Goal: Navigation & Orientation: Find specific page/section

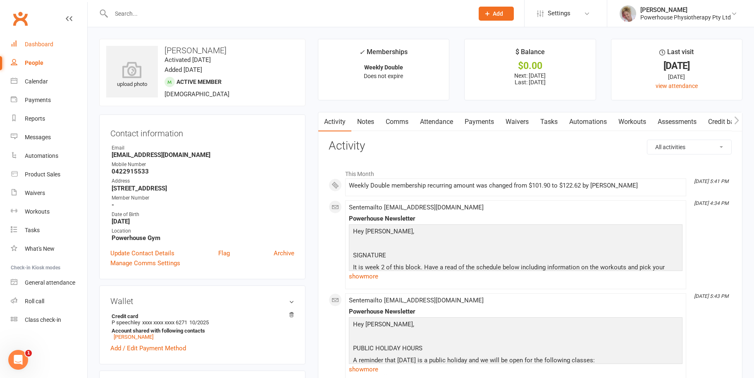
click at [38, 51] on link "Dashboard" at bounding box center [49, 44] width 76 height 19
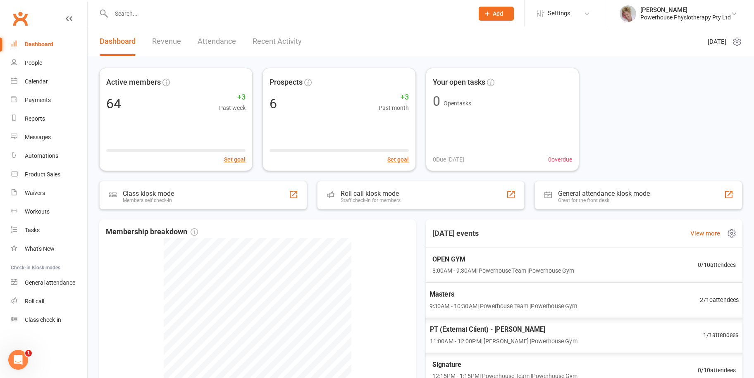
click at [527, 305] on span "9:30AM - 10:30AM | Powerhouse Team | Powerhouse Gym" at bounding box center [503, 306] width 148 height 10
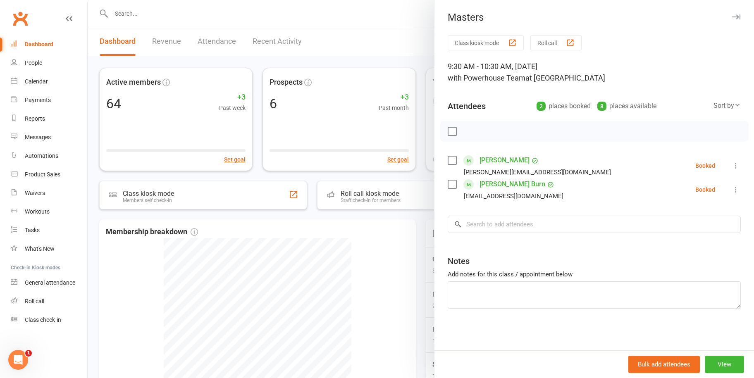
click at [424, 252] on div at bounding box center [421, 189] width 666 height 378
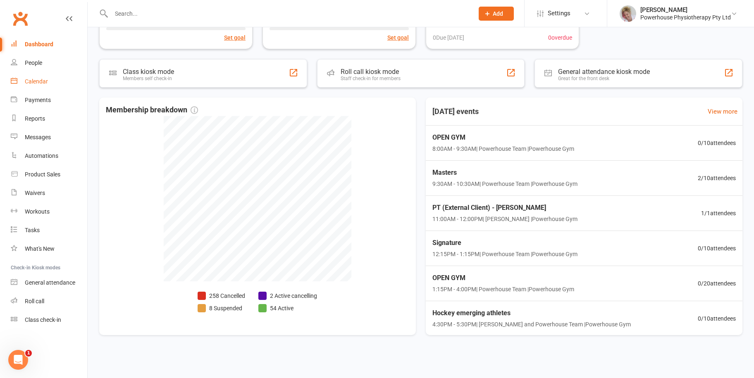
click at [37, 77] on link "Calendar" at bounding box center [49, 81] width 76 height 19
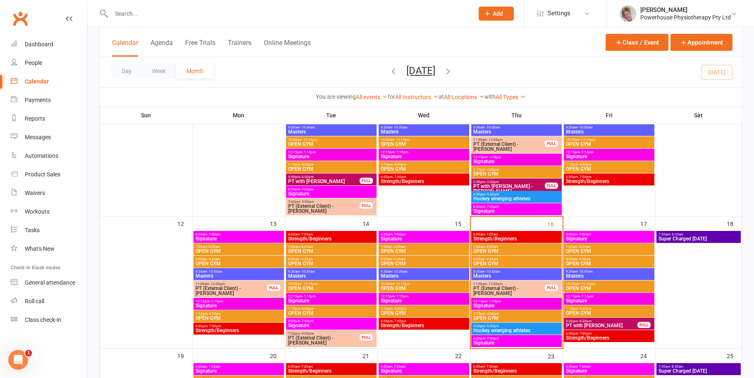
scroll to position [248, 0]
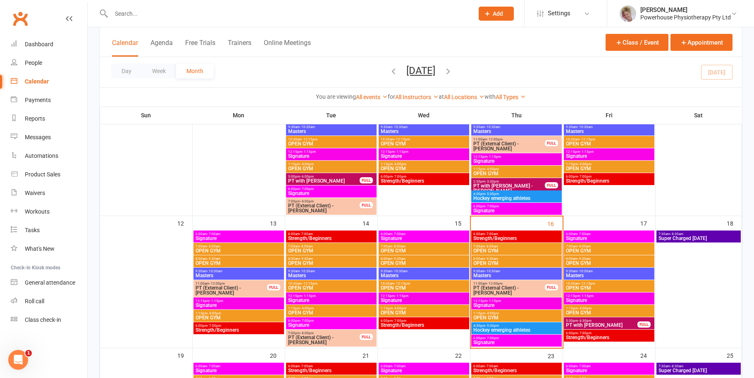
click at [495, 238] on span "Strength/Beginners" at bounding box center [516, 238] width 87 height 5
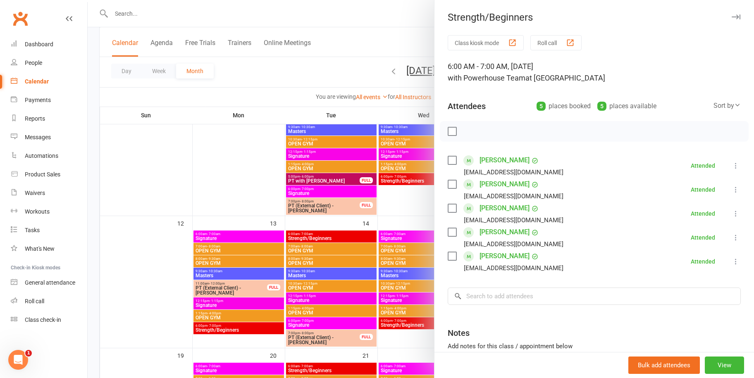
click at [424, 214] on div at bounding box center [421, 189] width 666 height 378
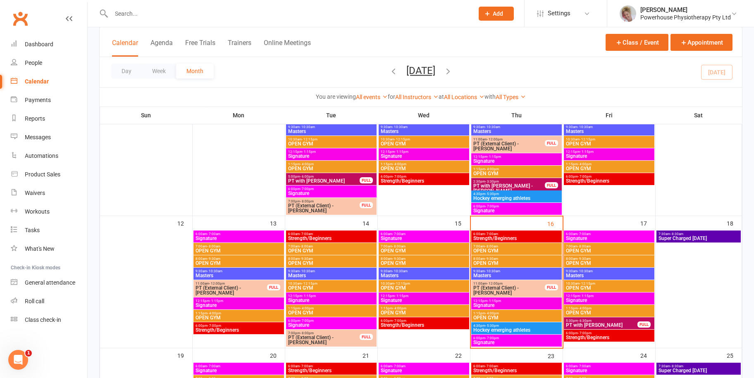
click at [421, 321] on span "6:00pm - 7:00pm" at bounding box center [423, 321] width 87 height 4
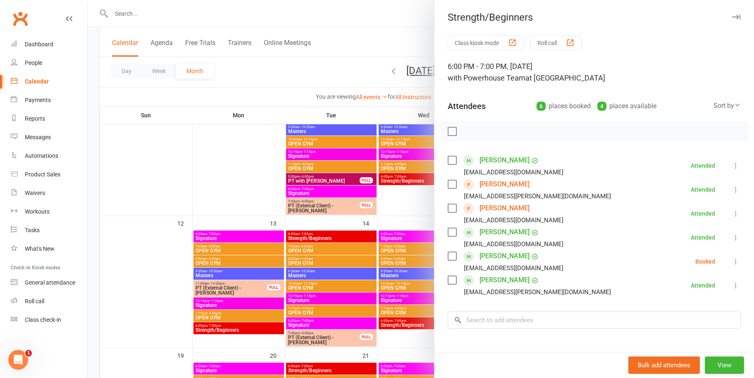
click at [394, 343] on div at bounding box center [421, 189] width 666 height 378
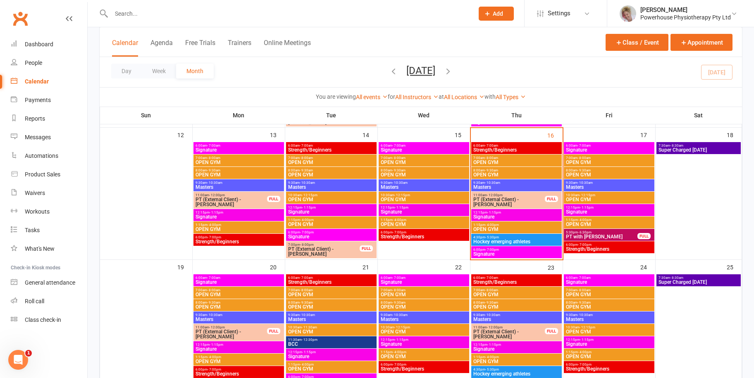
scroll to position [289, 0]
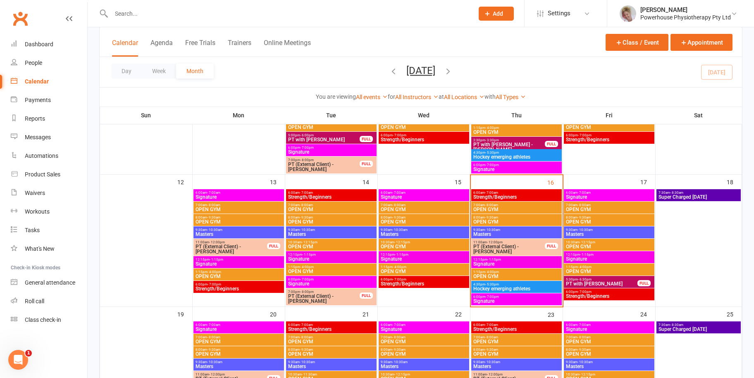
click at [627, 192] on span "6:00am - 7:00am" at bounding box center [608, 193] width 87 height 4
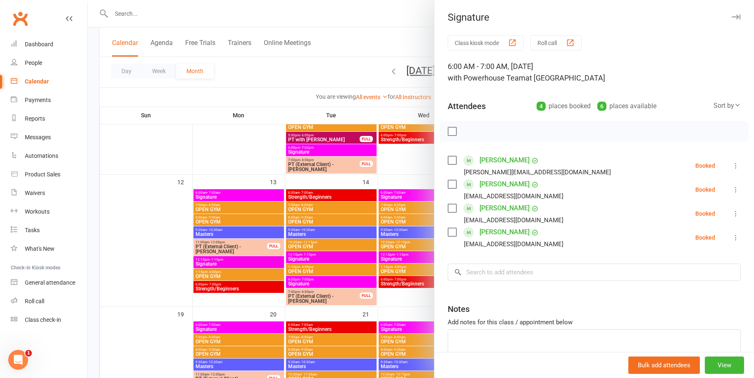
click at [419, 174] on div at bounding box center [421, 189] width 666 height 378
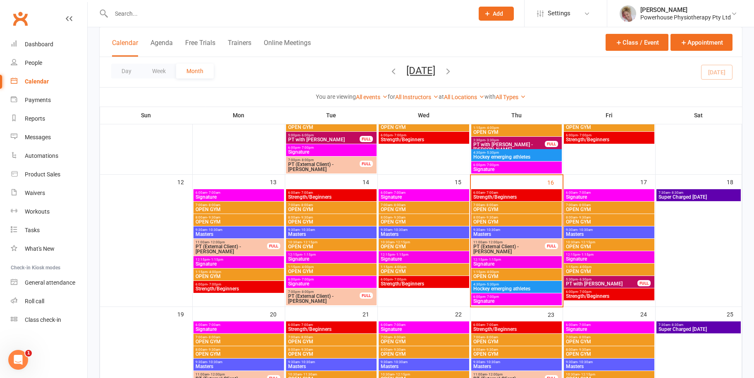
click at [608, 234] on span "Masters" at bounding box center [608, 234] width 87 height 5
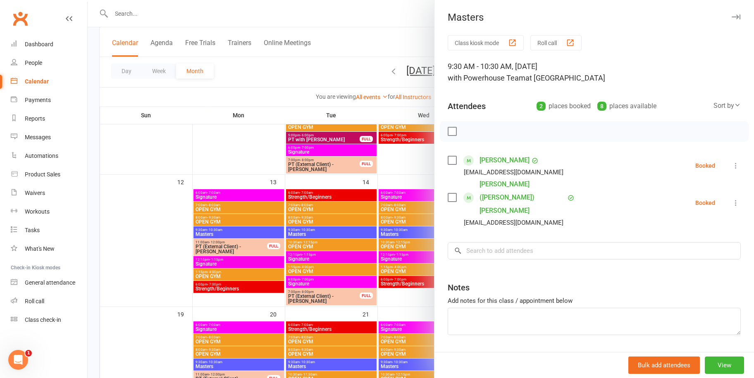
click at [413, 177] on div at bounding box center [421, 189] width 666 height 378
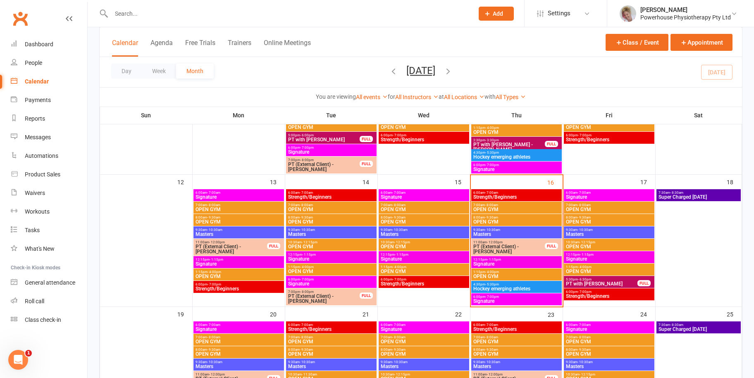
click at [591, 253] on span "- 1:15pm" at bounding box center [587, 255] width 14 height 4
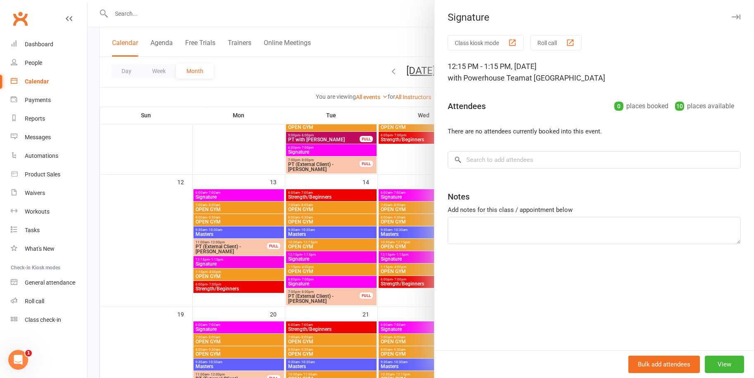
drag, startPoint x: 403, startPoint y: 177, endPoint x: 410, endPoint y: 184, distance: 9.9
click at [403, 176] on div at bounding box center [421, 189] width 666 height 378
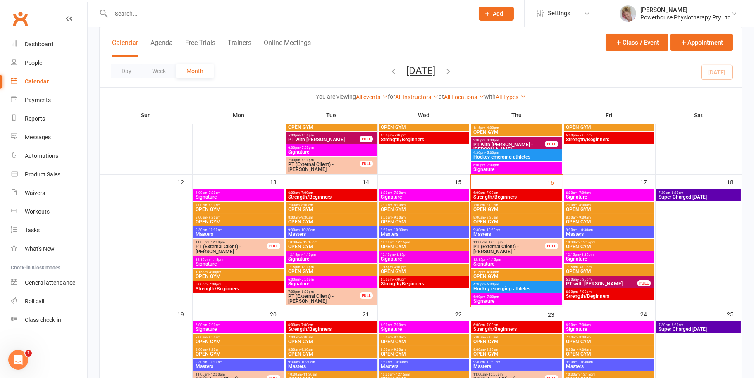
click at [602, 299] on div "6:00pm - 7:00pm Strength/Beginners" at bounding box center [609, 294] width 90 height 12
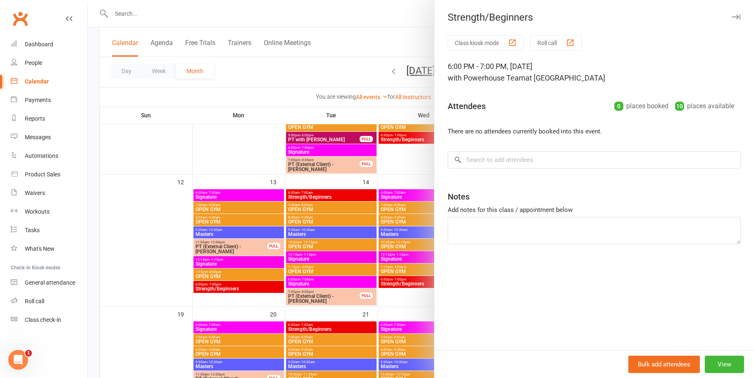
click at [408, 171] on div at bounding box center [421, 189] width 666 height 378
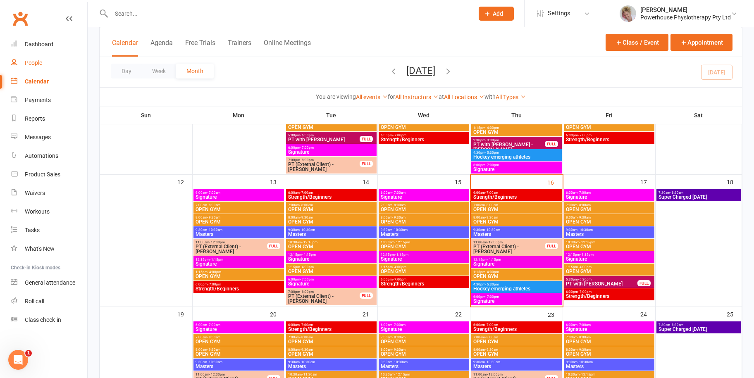
click at [52, 62] on link "People" at bounding box center [49, 63] width 76 height 19
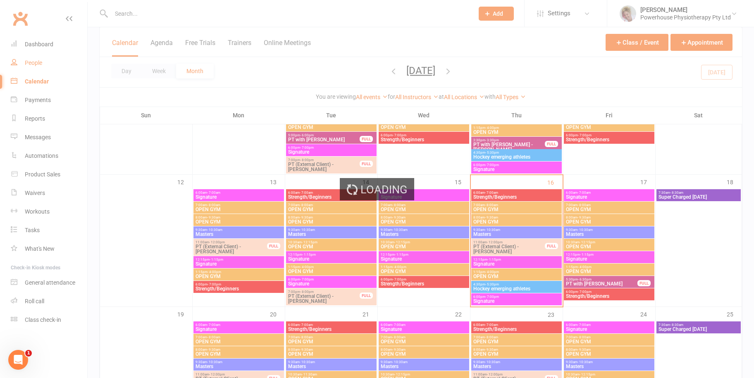
select select "100"
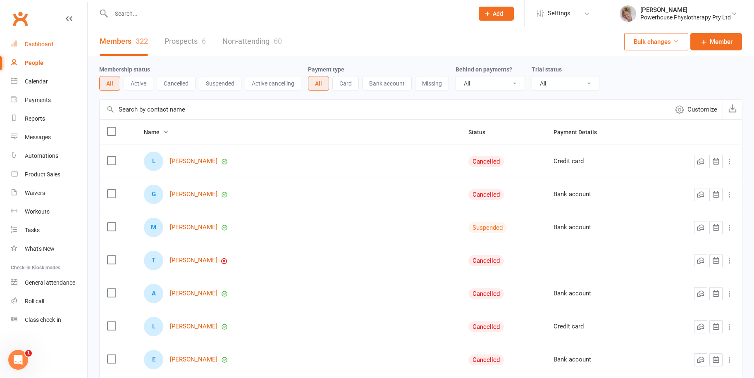
click at [31, 51] on link "Dashboard" at bounding box center [49, 44] width 76 height 19
